Goal: Task Accomplishment & Management: Complete application form

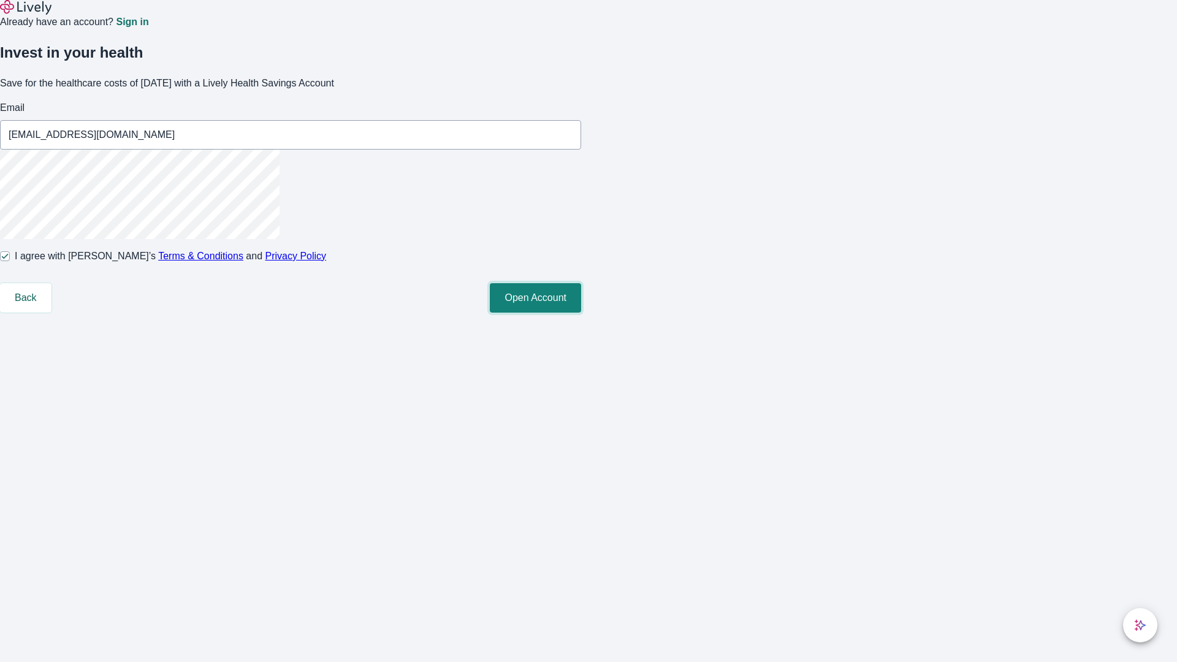
click at [581, 313] on button "Open Account" at bounding box center [535, 297] width 91 height 29
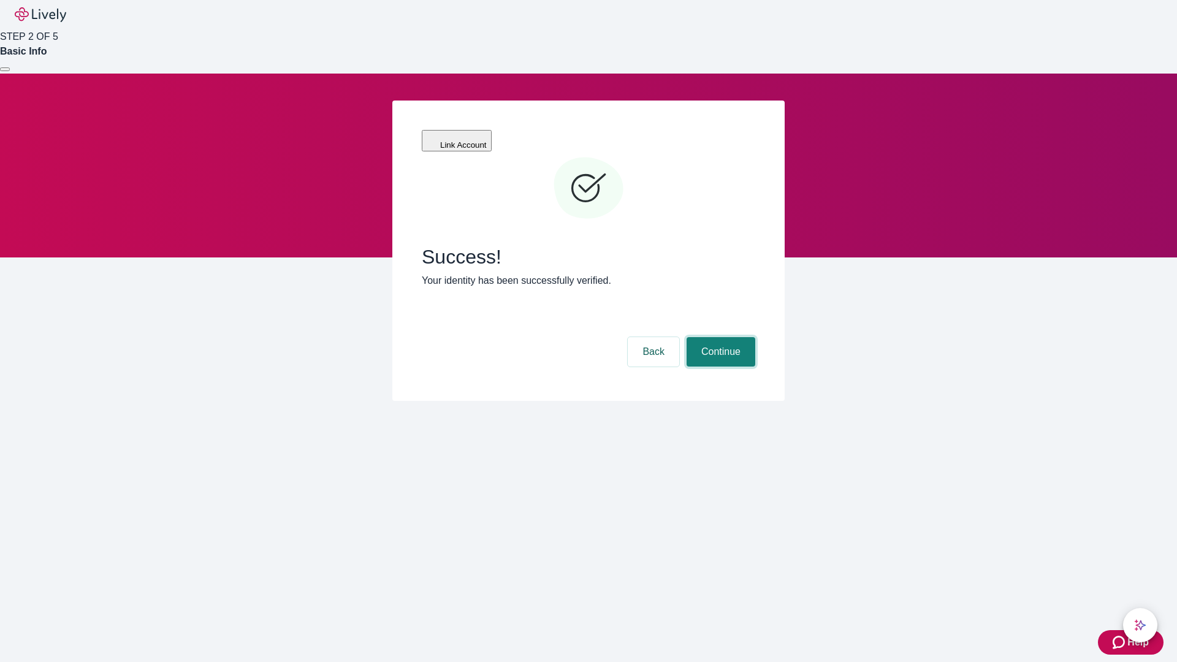
click at [719, 337] on button "Continue" at bounding box center [720, 351] width 69 height 29
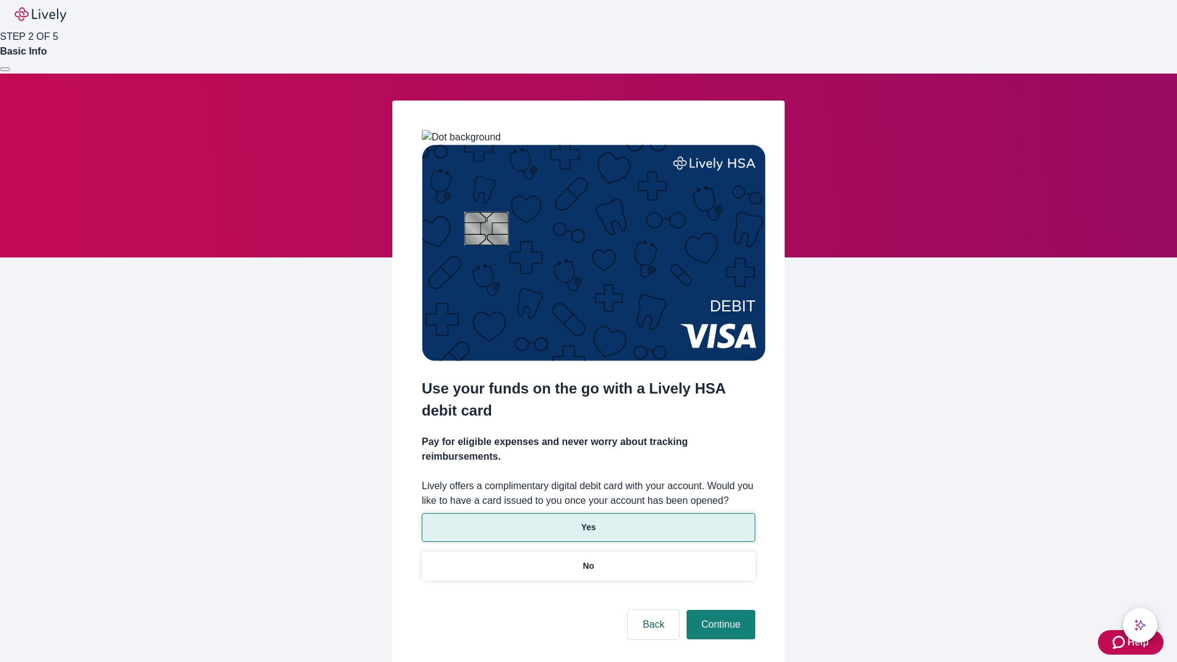
click at [588, 521] on p "Yes" at bounding box center [588, 527] width 15 height 13
click at [719, 610] on button "Continue" at bounding box center [720, 624] width 69 height 29
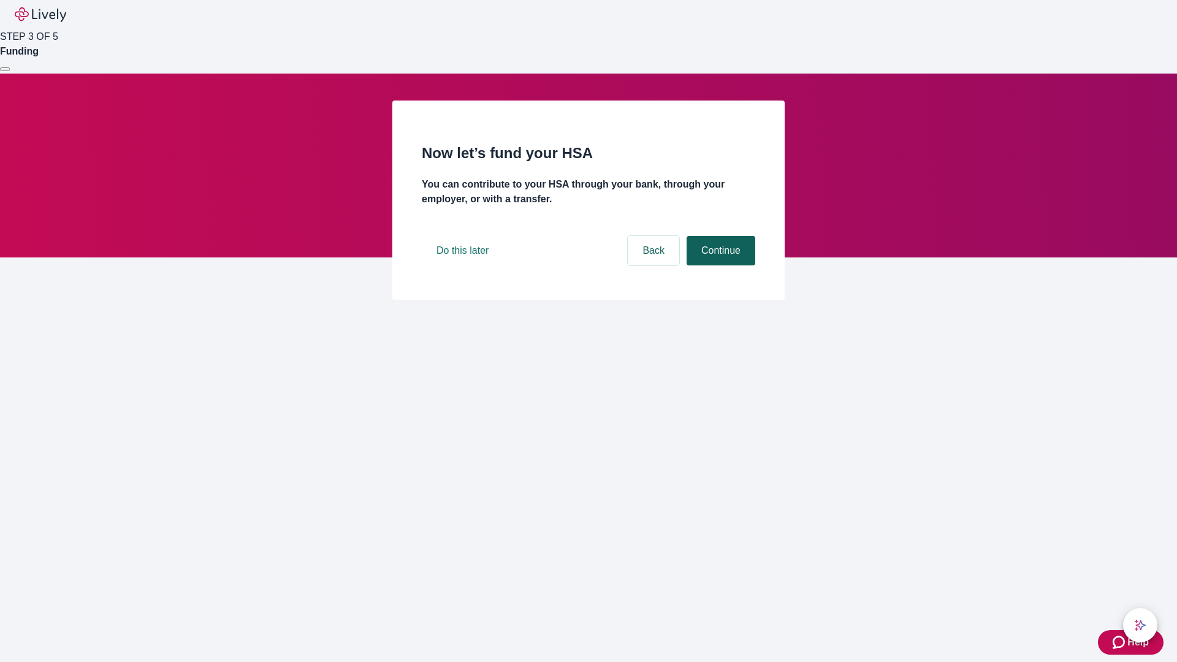
click at [719, 265] on button "Continue" at bounding box center [720, 250] width 69 height 29
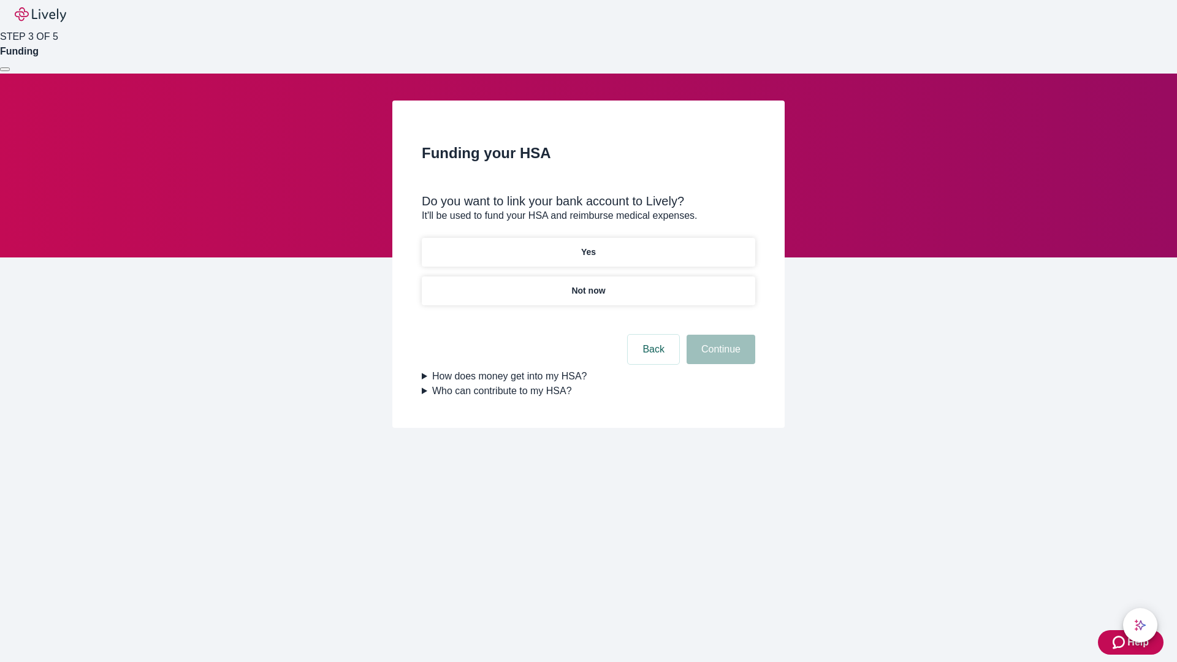
click at [588, 246] on p "Yes" at bounding box center [588, 252] width 15 height 13
click at [719, 335] on button "Continue" at bounding box center [720, 349] width 69 height 29
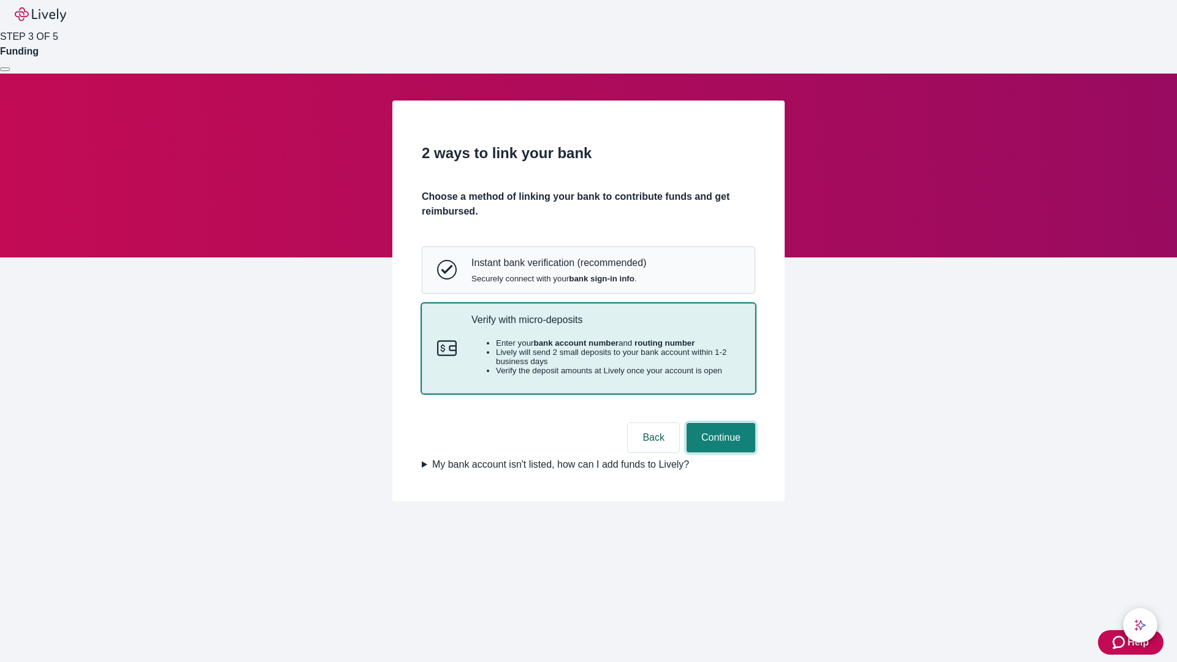
click at [719, 452] on button "Continue" at bounding box center [720, 437] width 69 height 29
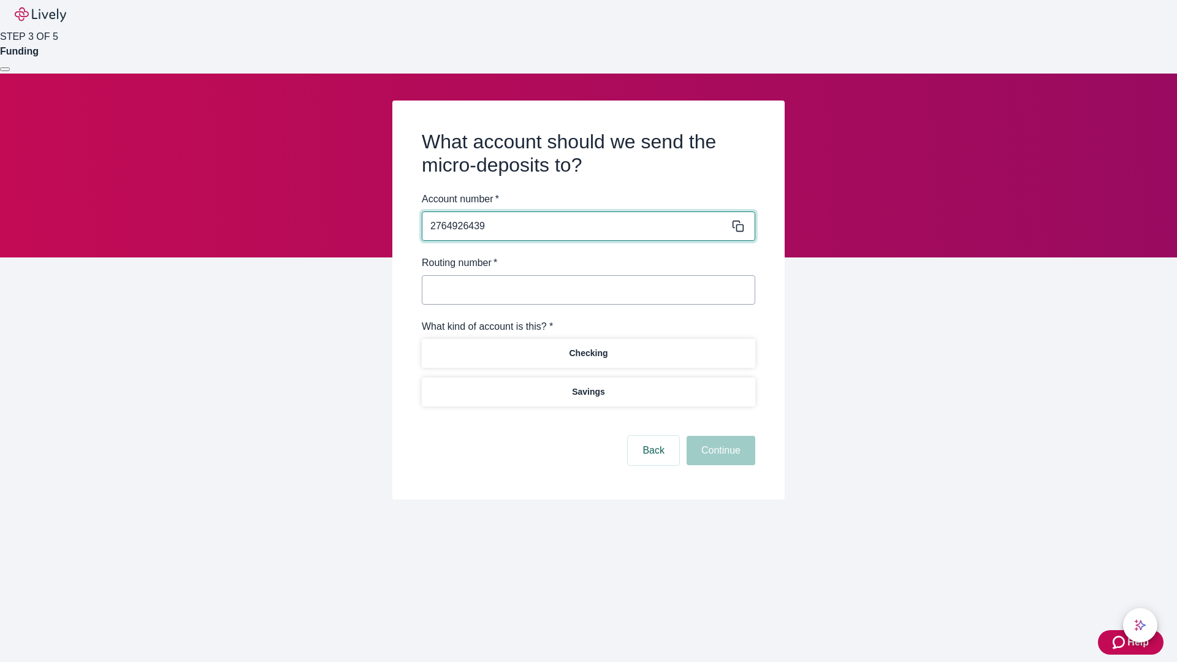
type input "2764926439"
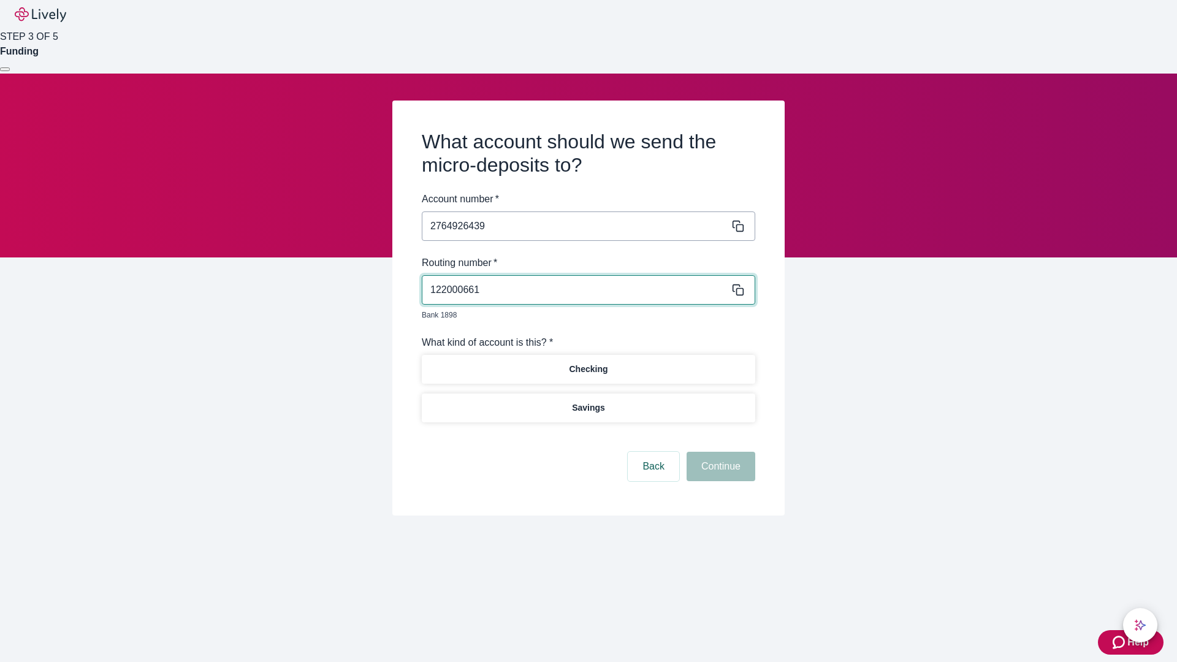
type input "122000661"
click at [588, 363] on p "Checking" at bounding box center [588, 369] width 39 height 13
click at [719, 452] on button "Continue" at bounding box center [720, 466] width 69 height 29
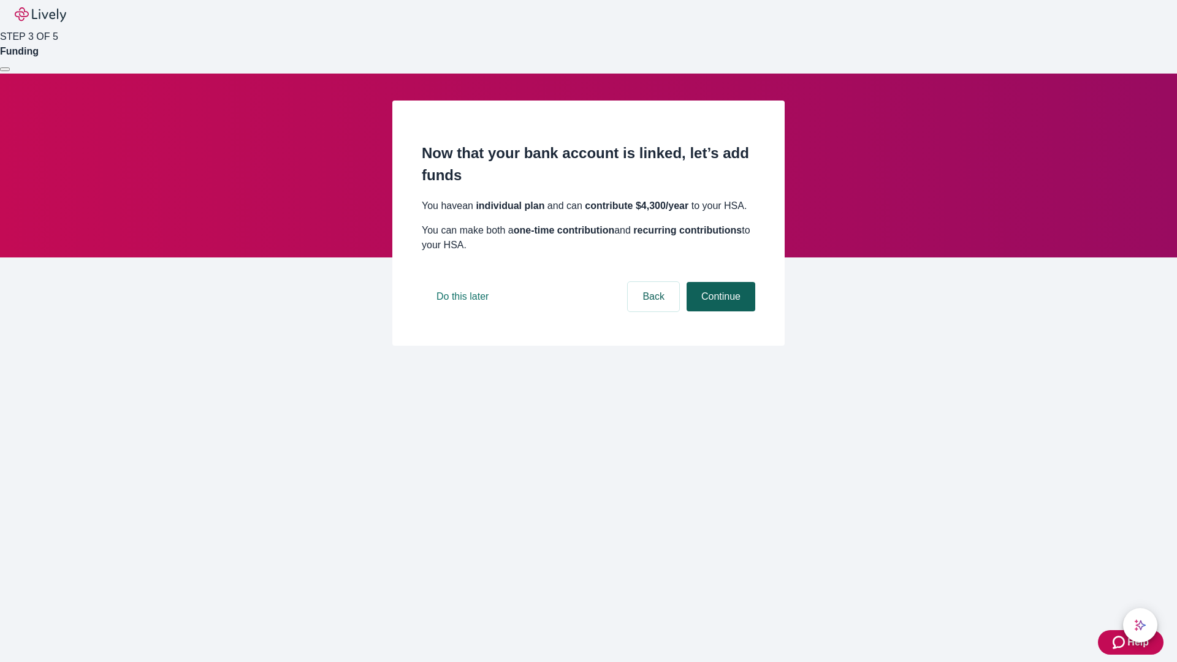
click at [719, 311] on button "Continue" at bounding box center [720, 296] width 69 height 29
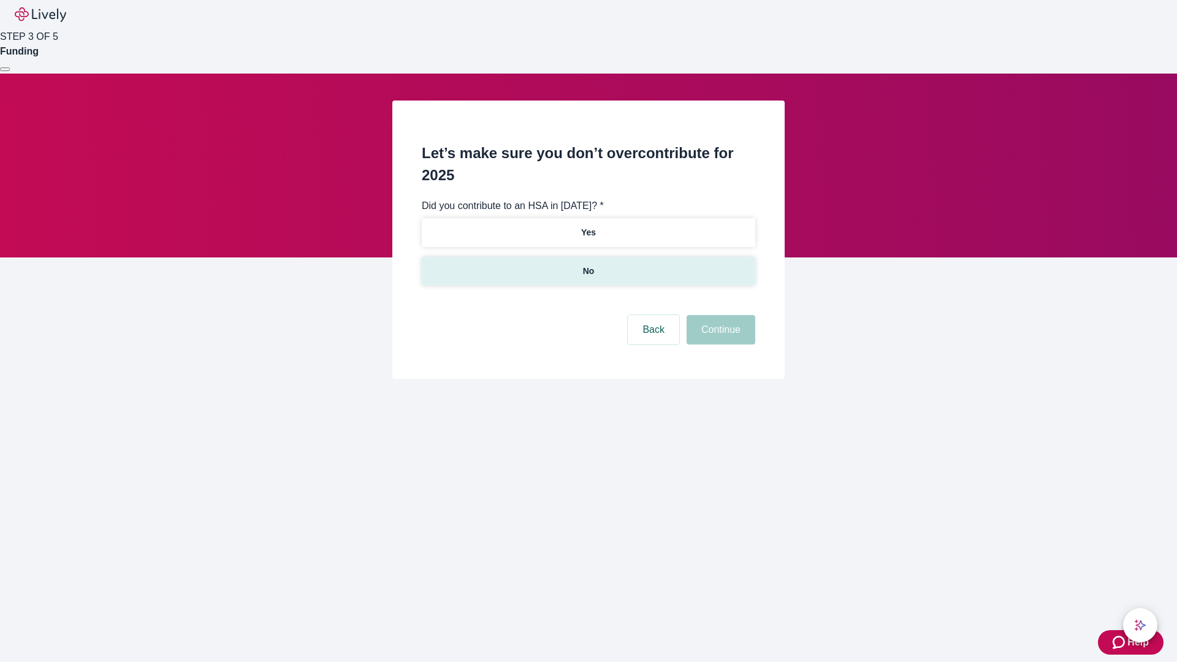
click at [588, 265] on p "No" at bounding box center [589, 271] width 12 height 13
click at [719, 315] on button "Continue" at bounding box center [720, 329] width 69 height 29
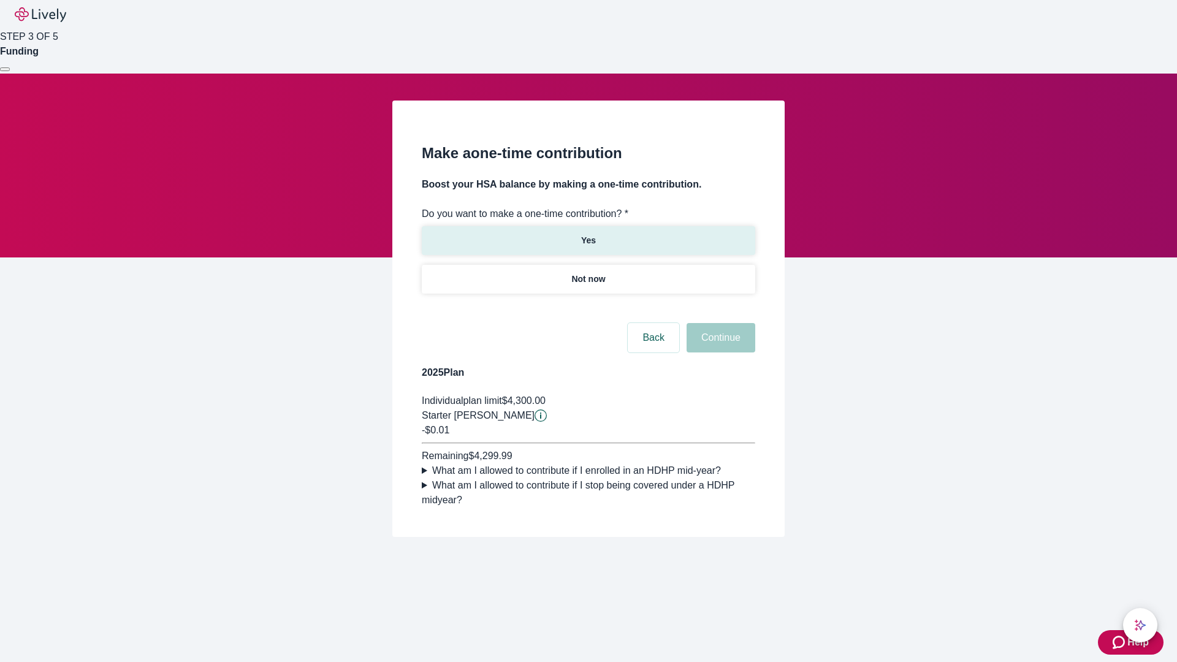
click at [588, 234] on p "Yes" at bounding box center [588, 240] width 15 height 13
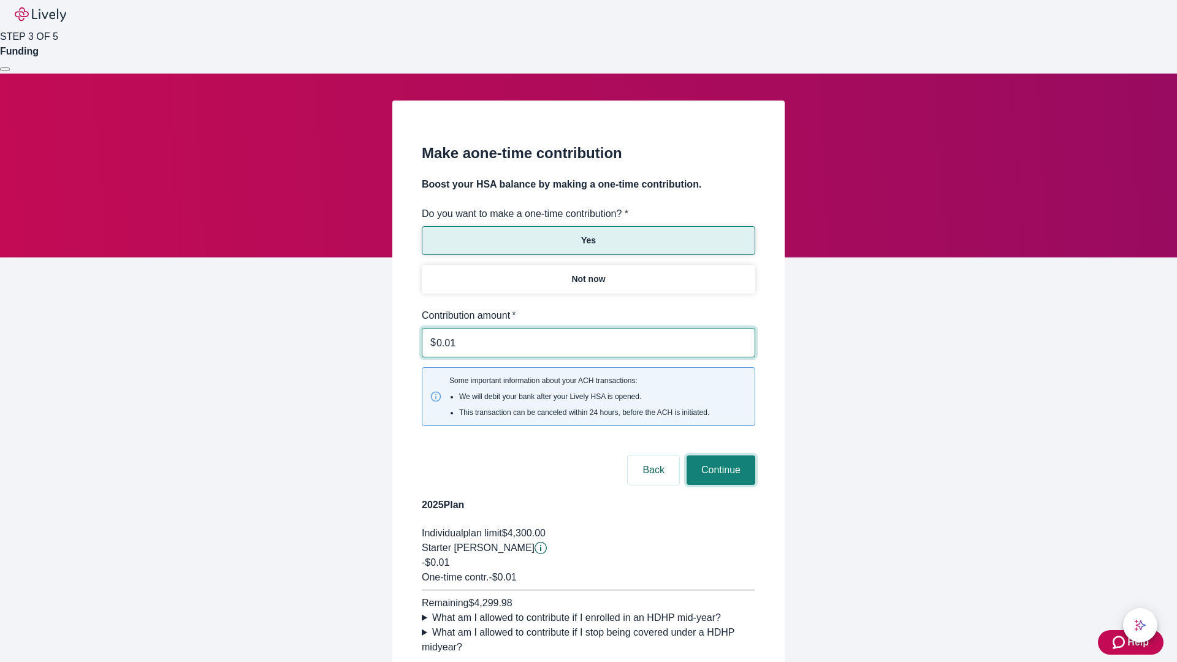
click at [719, 455] on button "Continue" at bounding box center [720, 469] width 69 height 29
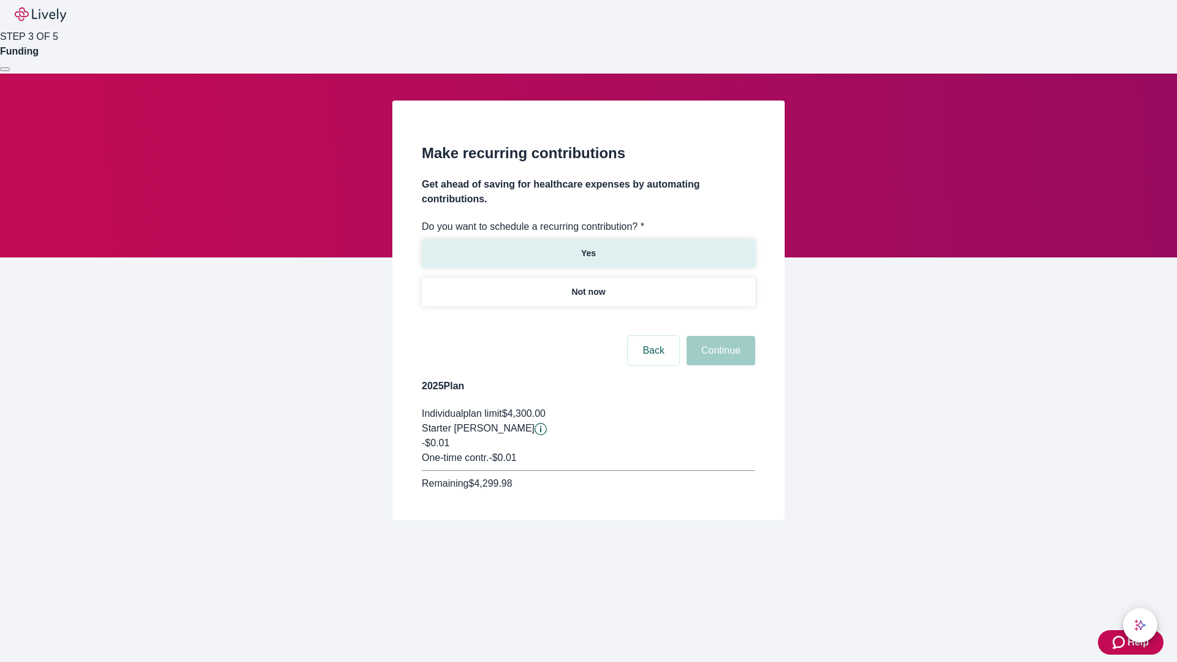
click at [588, 247] on p "Yes" at bounding box center [588, 253] width 15 height 13
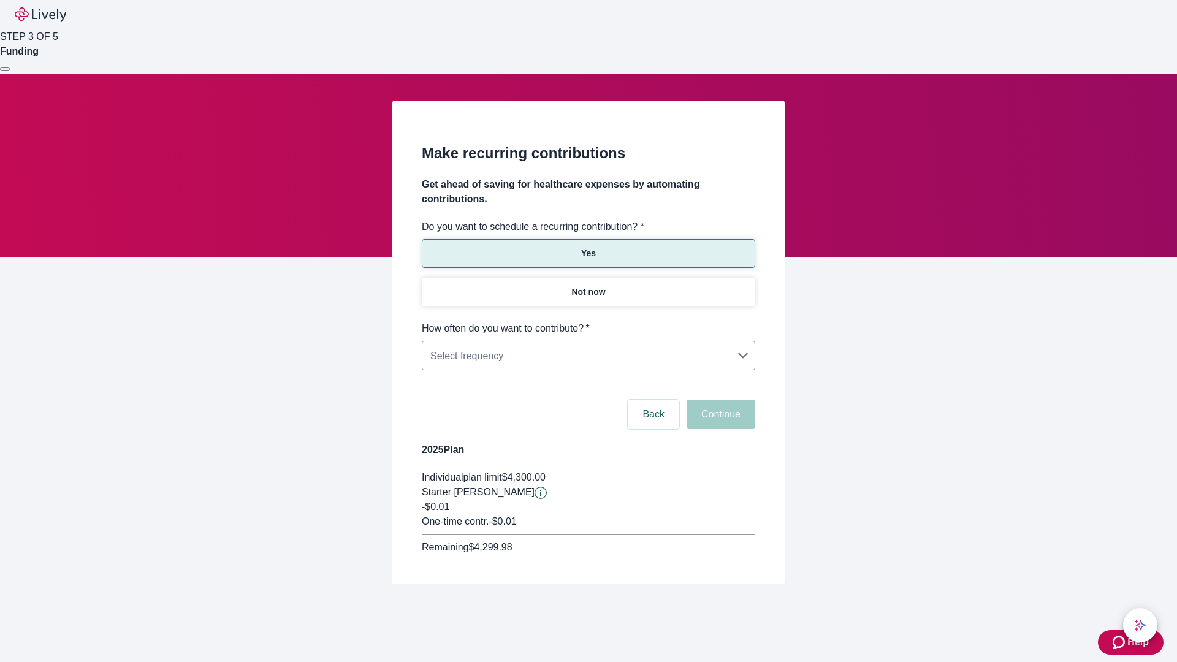
click at [588, 321] on body "Help STEP 3 OF 5 Funding Make recurring contributions Get ahead of saving for h…" at bounding box center [588, 321] width 1177 height 643
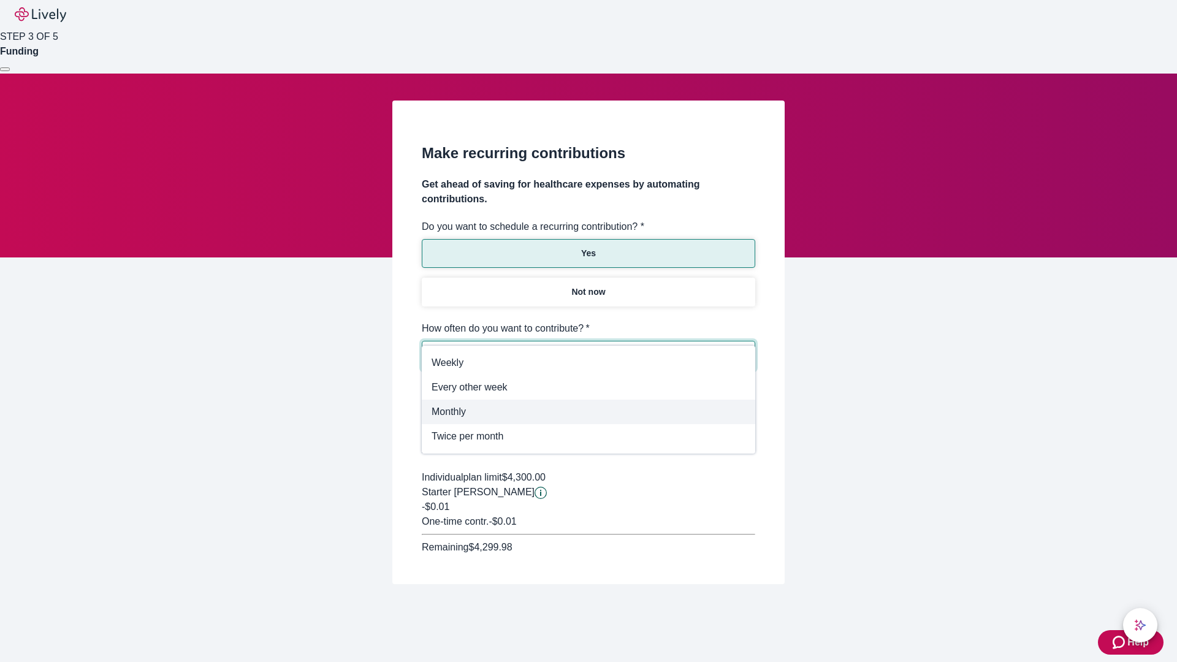
click at [588, 412] on span "Monthly" at bounding box center [588, 411] width 314 height 15
type input "Monthly"
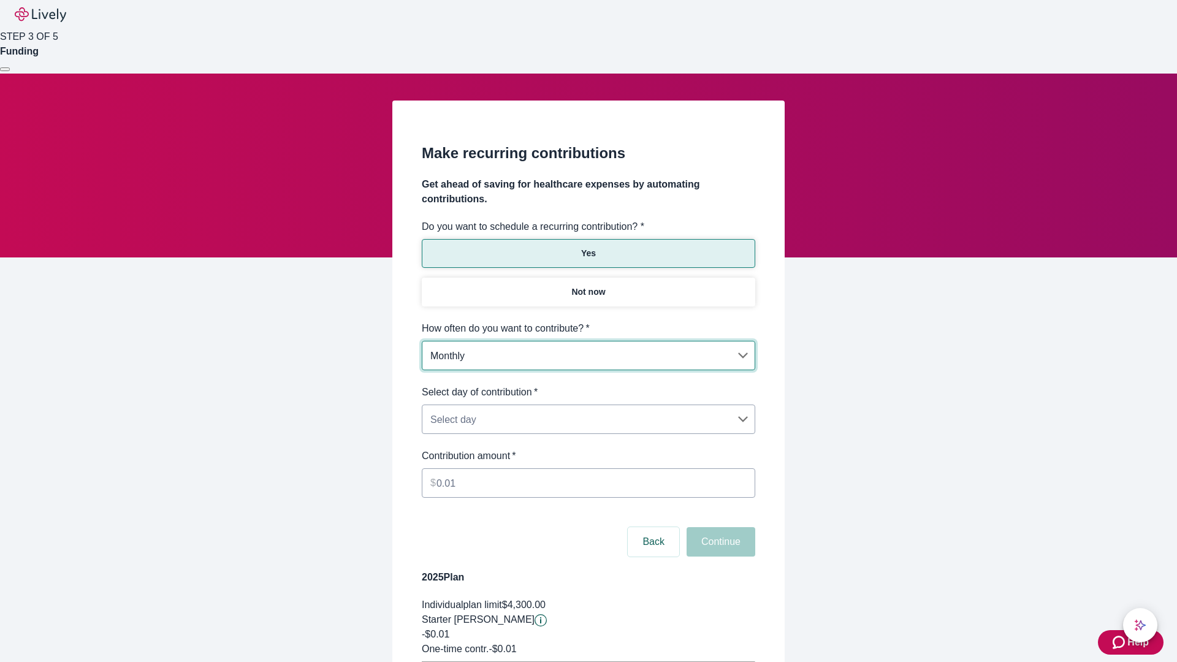
click at [588, 385] on body "Help STEP 3 OF 5 Funding Make recurring contributions Get ahead of saving for h…" at bounding box center [588, 385] width 1177 height 770
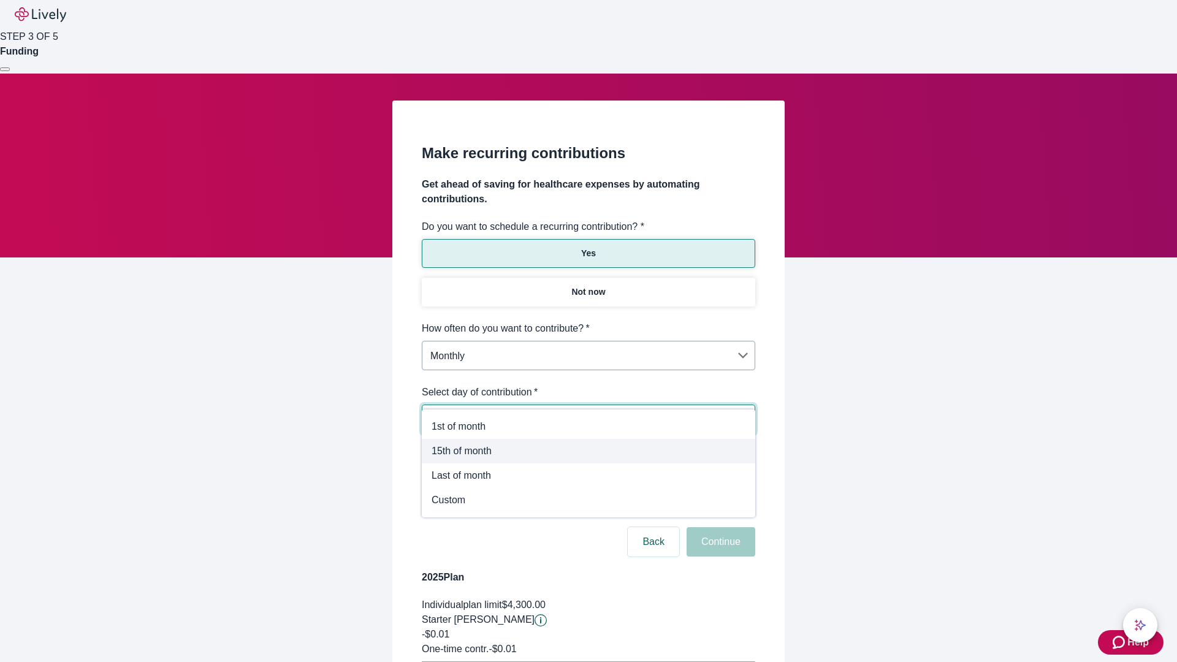
click at [588, 451] on span "15th of month" at bounding box center [588, 451] width 314 height 15
type input "Monthly15th"
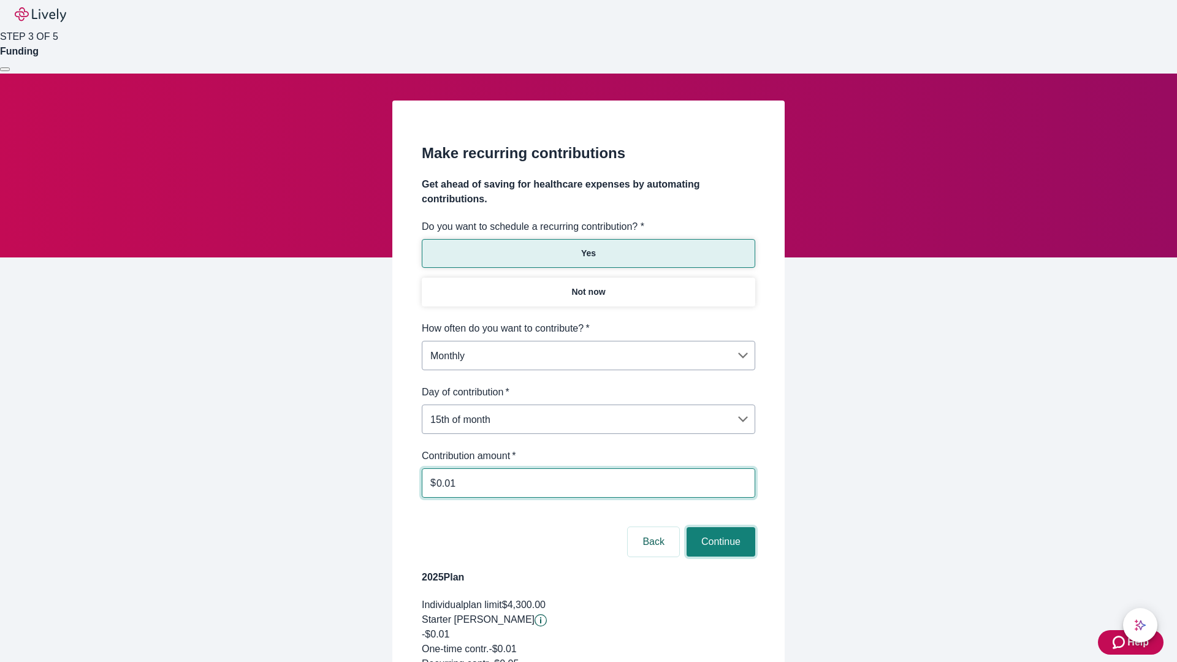
click at [719, 527] on button "Continue" at bounding box center [720, 541] width 69 height 29
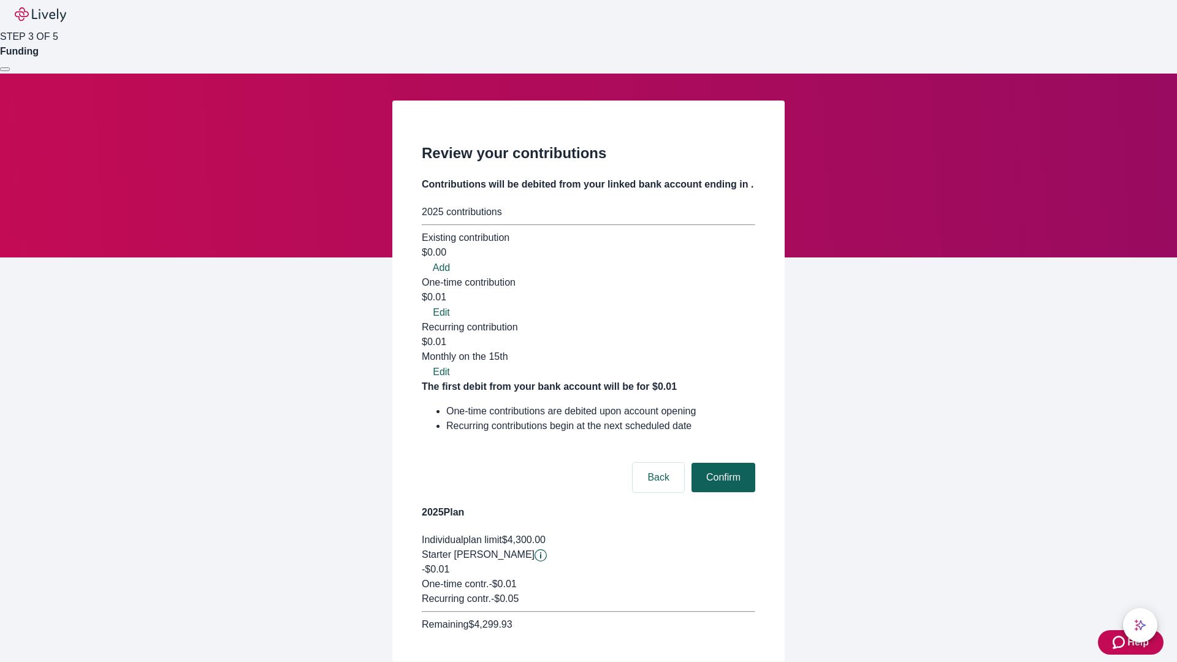
click at [721, 463] on button "Confirm" at bounding box center [723, 477] width 64 height 29
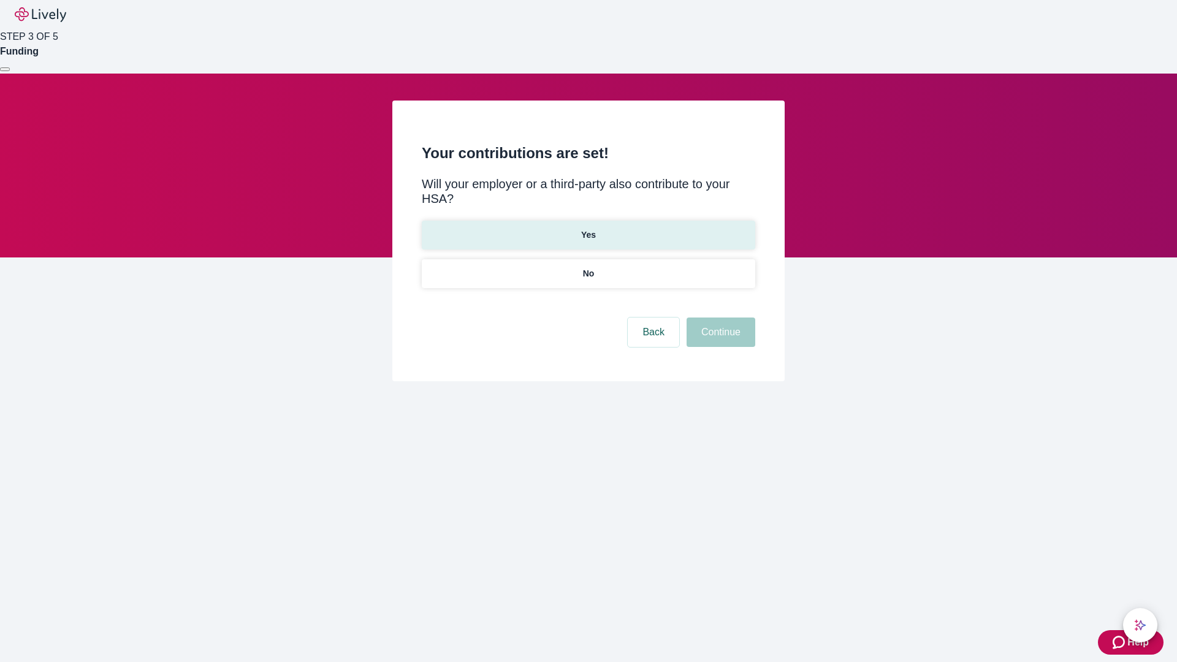
click at [588, 229] on p "Yes" at bounding box center [588, 235] width 15 height 13
click at [719, 317] on button "Continue" at bounding box center [720, 331] width 69 height 29
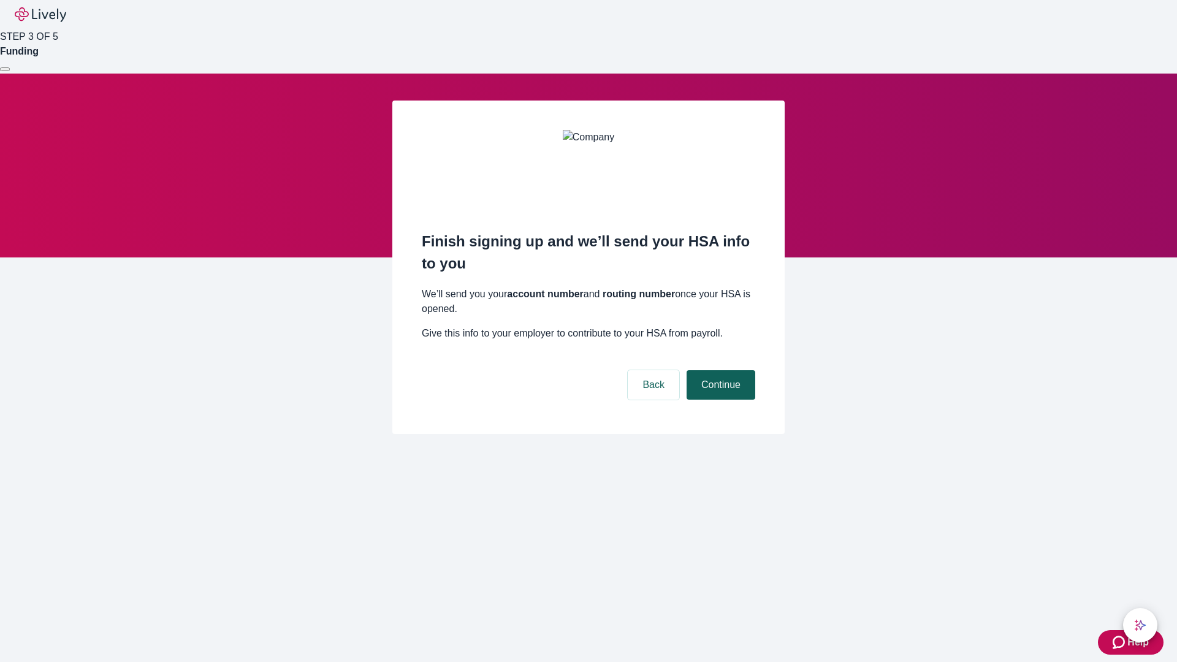
click at [719, 370] on button "Continue" at bounding box center [720, 384] width 69 height 29
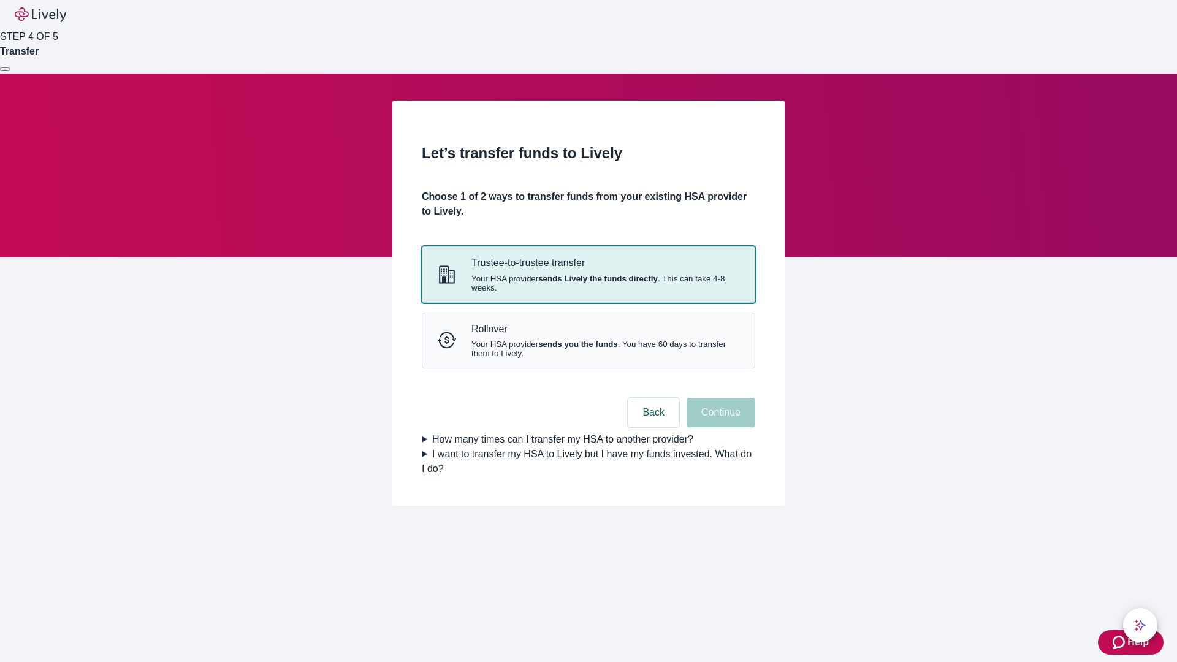
click at [588, 283] on strong "sends Lively the funds directly" at bounding box center [597, 278] width 119 height 9
click at [719, 427] on button "Continue" at bounding box center [720, 412] width 69 height 29
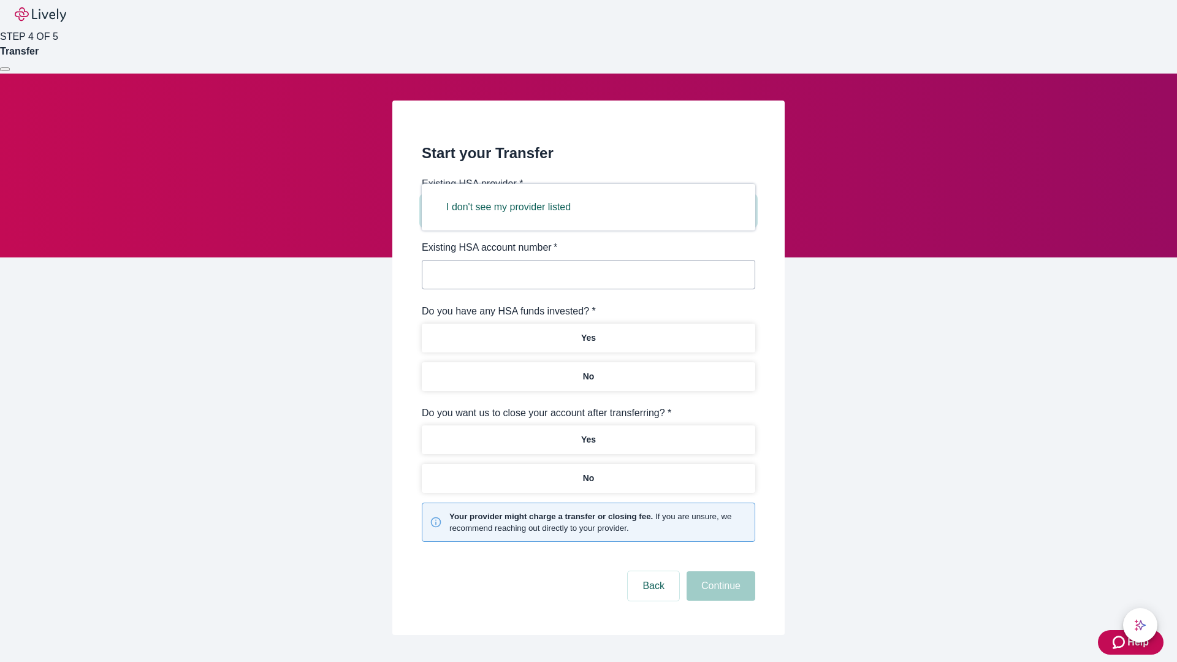
click at [512, 207] on button "I don't see my provider listed" at bounding box center [508, 206] width 154 height 29
type input "Other"
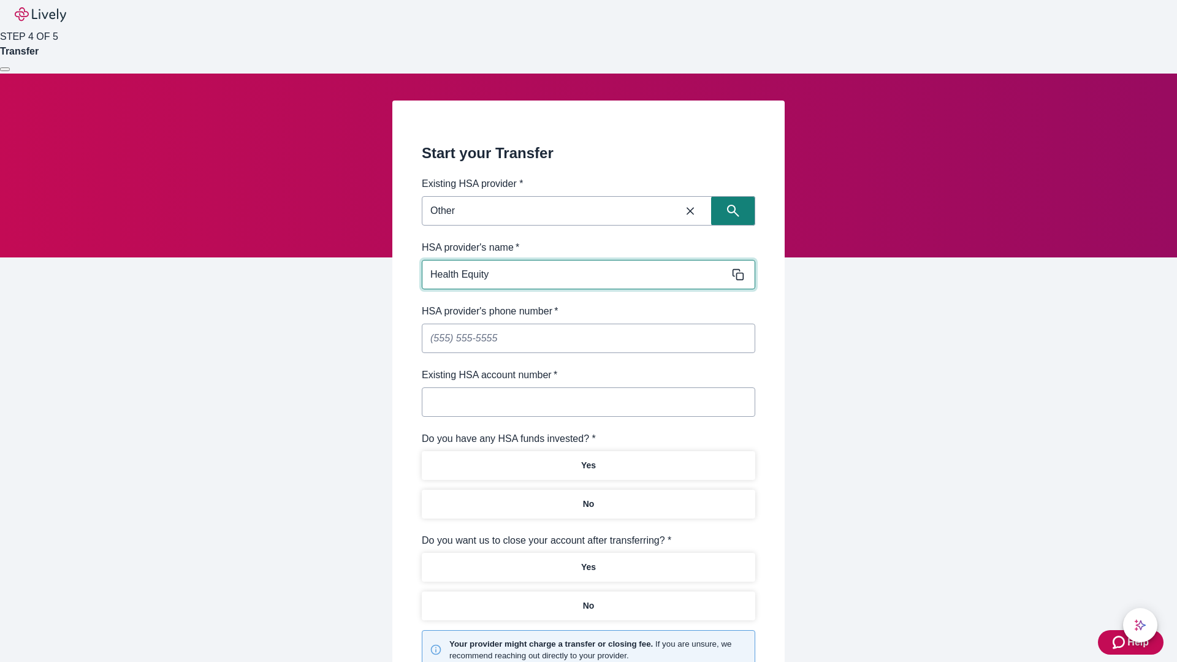
type input "Health Equity"
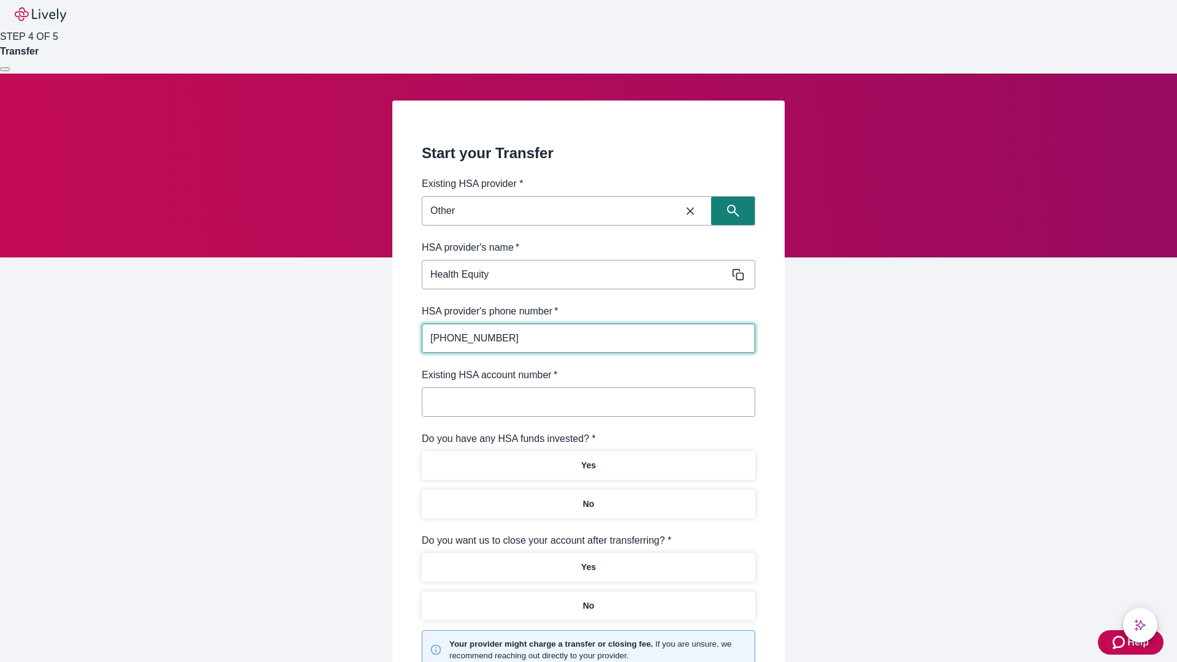
type input "[PHONE_NUMBER]"
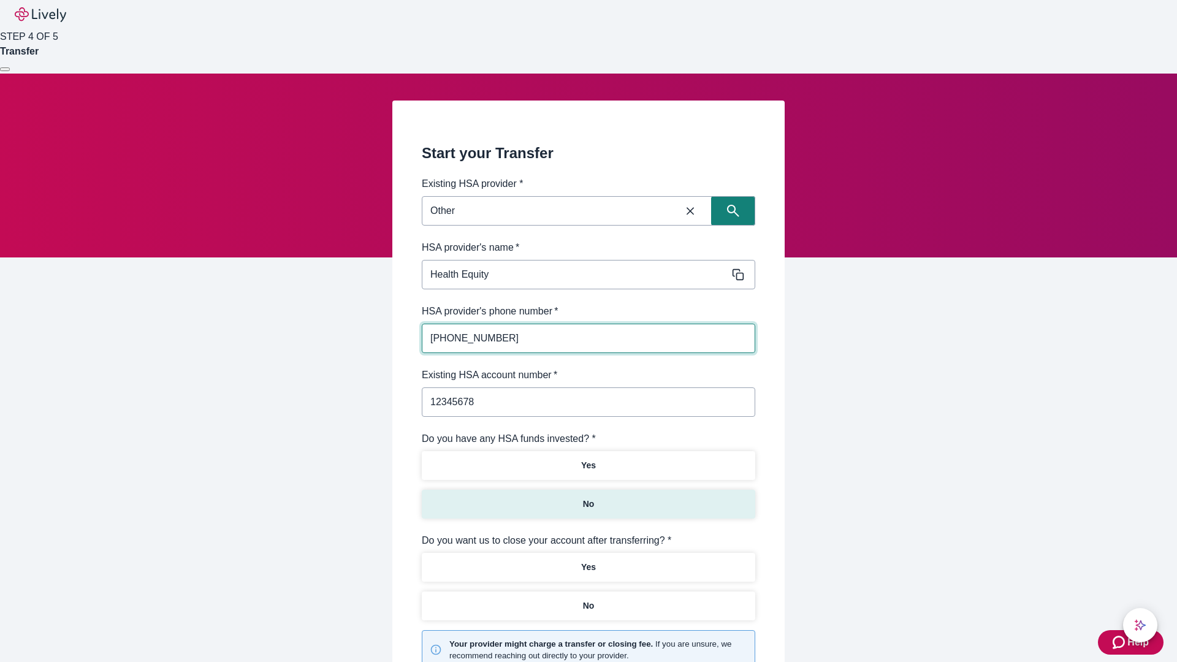
type input "12345678"
click at [588, 498] on p "No" at bounding box center [589, 504] width 12 height 13
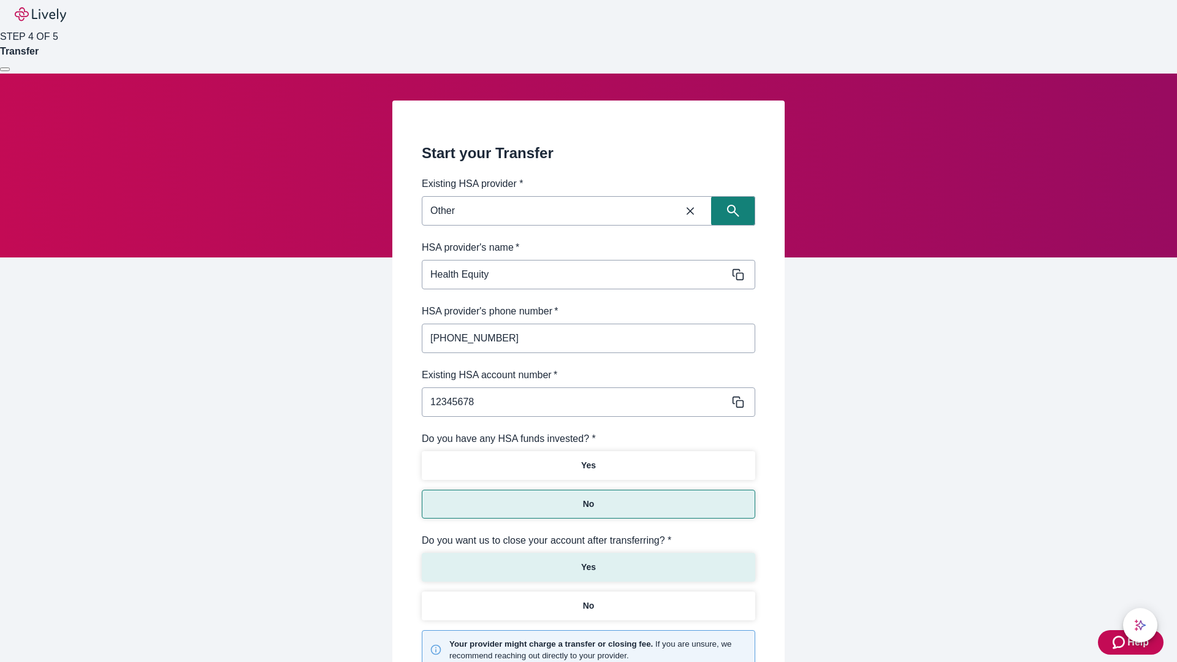
click at [588, 561] on p "Yes" at bounding box center [588, 567] width 15 height 13
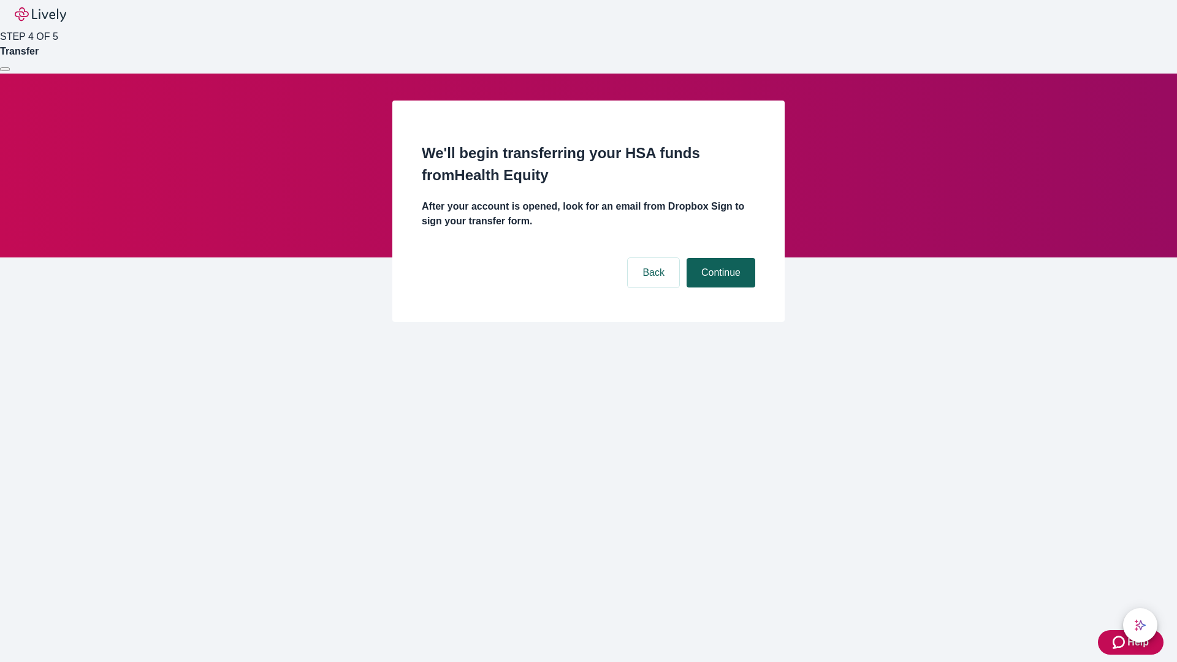
click at [719, 258] on button "Continue" at bounding box center [720, 272] width 69 height 29
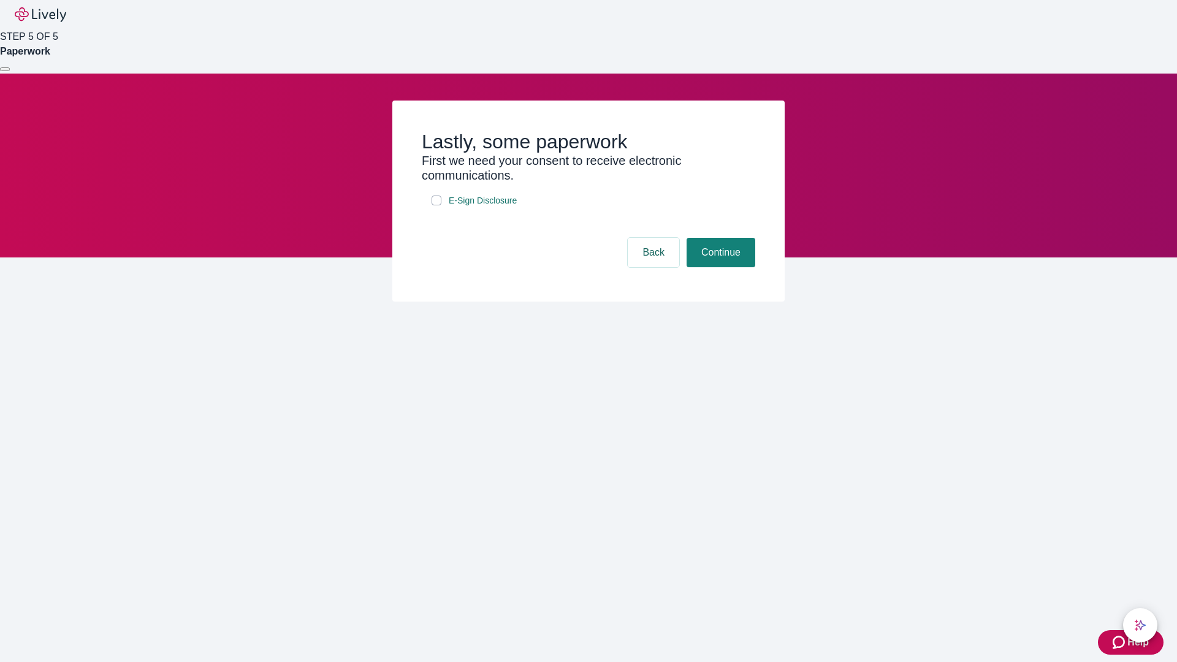
click at [436, 205] on input "E-Sign Disclosure" at bounding box center [436, 200] width 10 height 10
checkbox input "true"
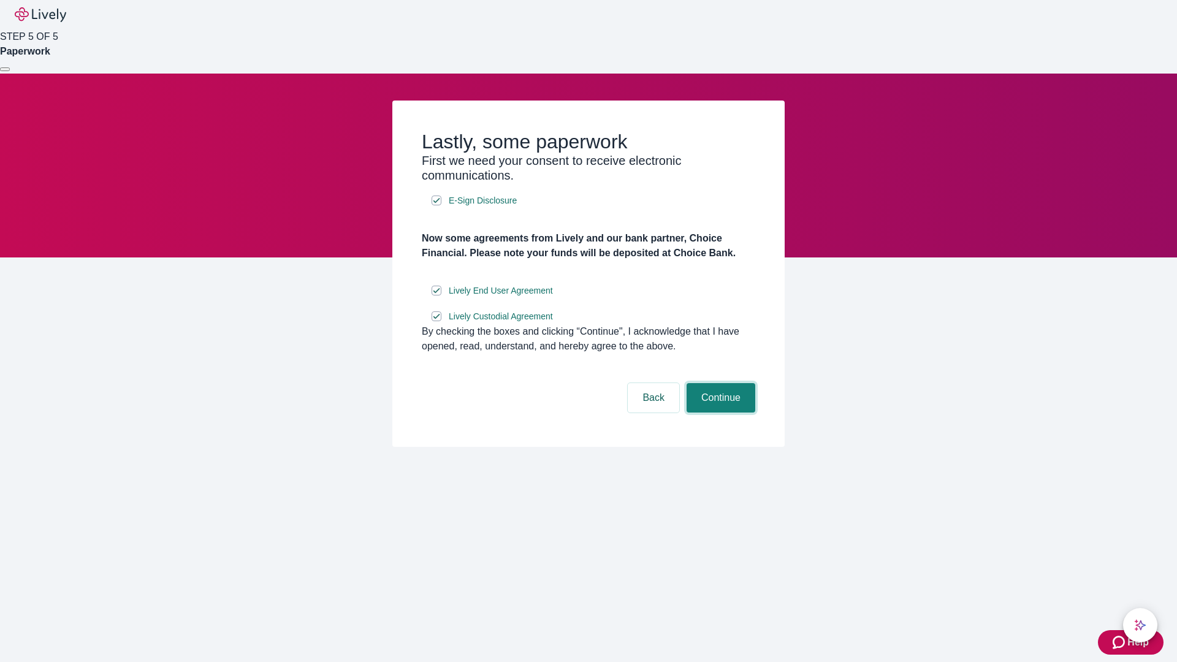
click at [719, 412] on button "Continue" at bounding box center [720, 397] width 69 height 29
